Goal: Task Accomplishment & Management: Manage account settings

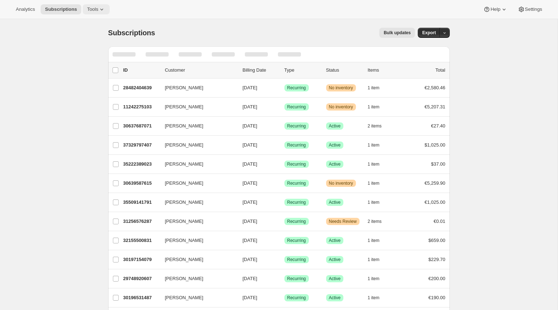
click at [98, 8] on span "Tools" at bounding box center [92, 9] width 11 height 6
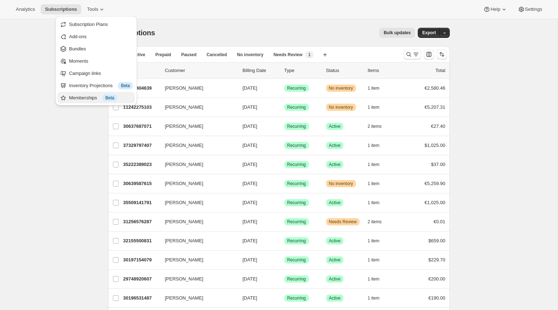
click at [101, 95] on div "Memberships Info Beta" at bounding box center [101, 97] width 64 height 7
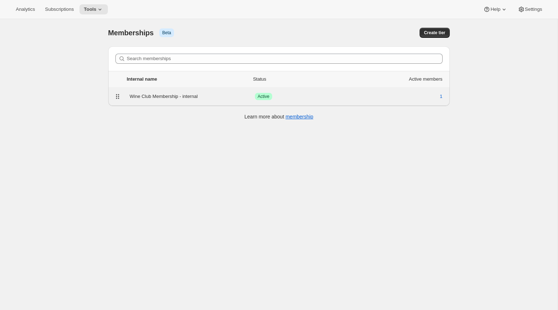
click at [182, 91] on div "Wine Club Membership - internal Success Active 1" at bounding box center [279, 96] width 333 height 10
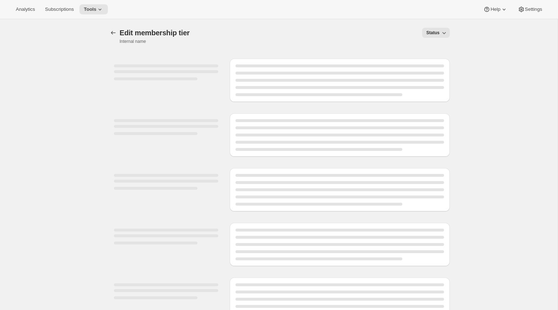
select select "products"
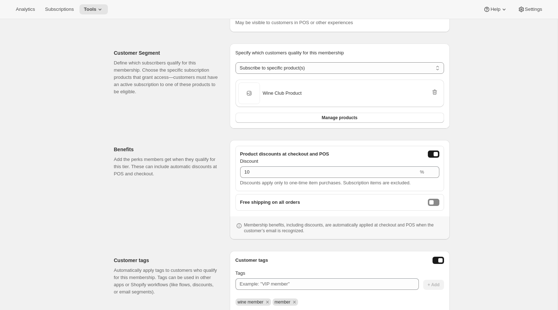
scroll to position [165, 0]
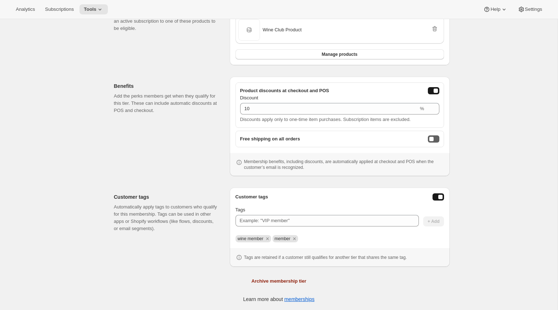
click at [437, 139] on button "freeShippingEnabled" at bounding box center [434, 138] width 12 height 7
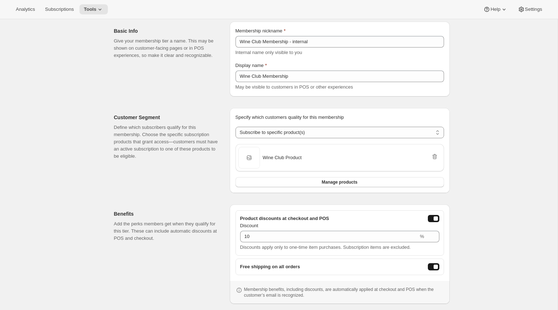
scroll to position [0, 0]
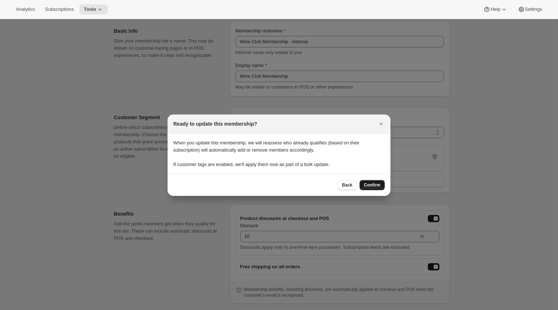
click at [373, 186] on span "Confirm" at bounding box center [372, 185] width 17 height 6
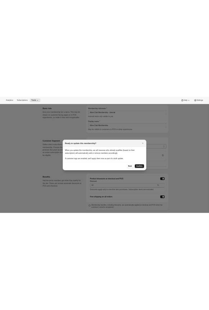
scroll to position [37, 0]
